Goal: Task Accomplishment & Management: Manage account settings

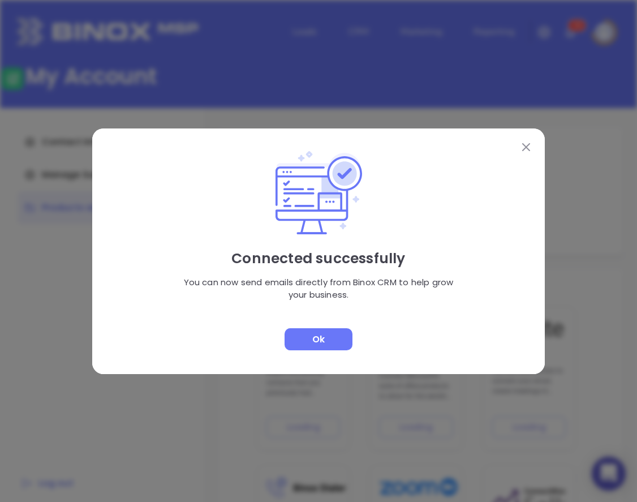
click at [312, 339] on div "Ok" at bounding box center [318, 339] width 68 height 22
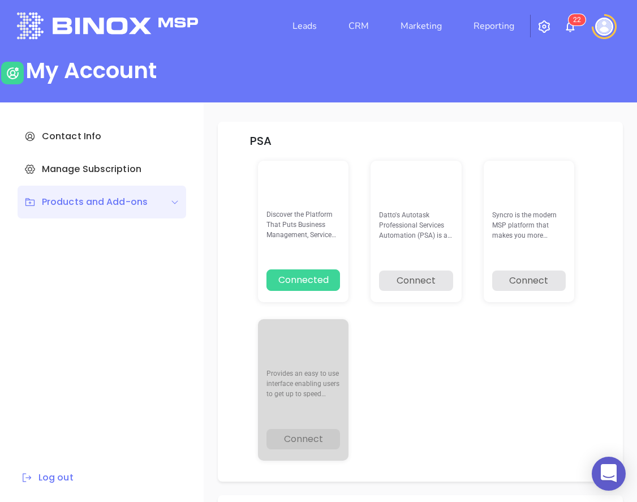
scroll to position [6, 0]
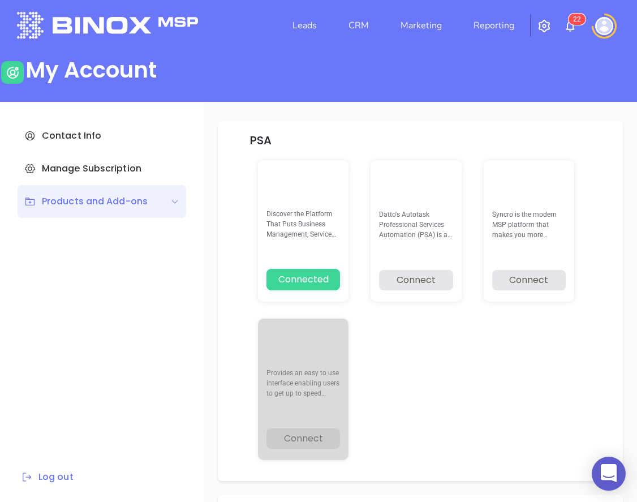
click at [209, 370] on div "PSA Discover the Platform That Puts Business Management, Service Delivery, and …" at bounding box center [420, 302] width 433 height 400
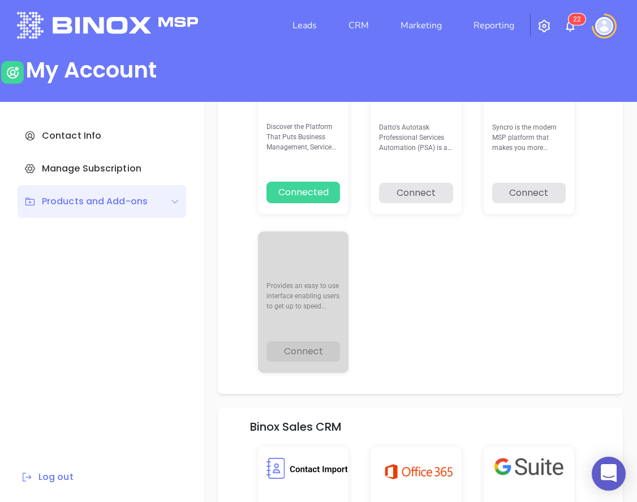
scroll to position [0, 0]
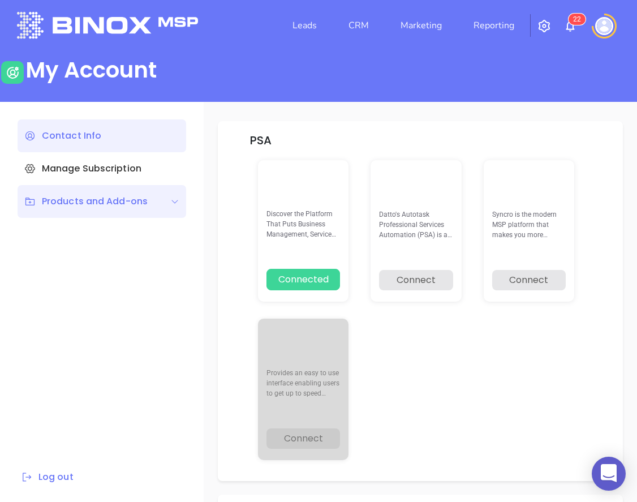
click at [100, 136] on div "Contact Info" at bounding box center [102, 135] width 169 height 33
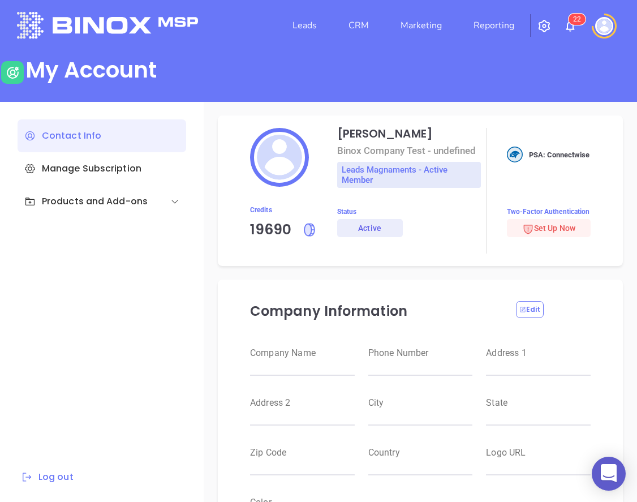
type input "Raulitos Company 2"
type input "(412) 123-4123"
type input "[STREET_ADDRESS]"
type input "Suite 100"
type input "Anytown"
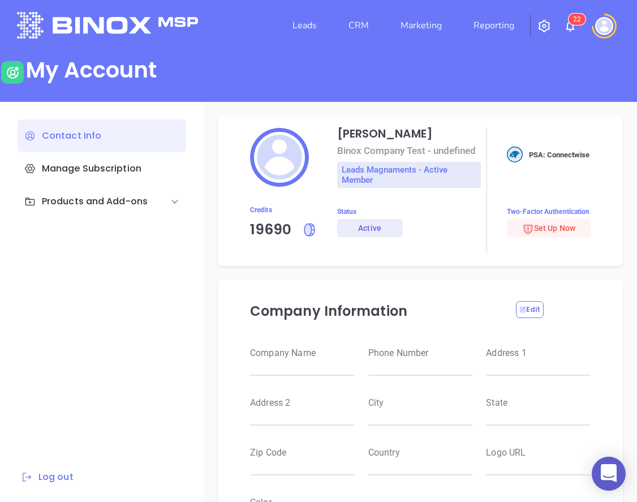
type input "CA"
type input "12345"
type input "US"
type input "[URL][DOMAIN_NAME]"
type input "#000000"
